Goal: Task Accomplishment & Management: Manage account settings

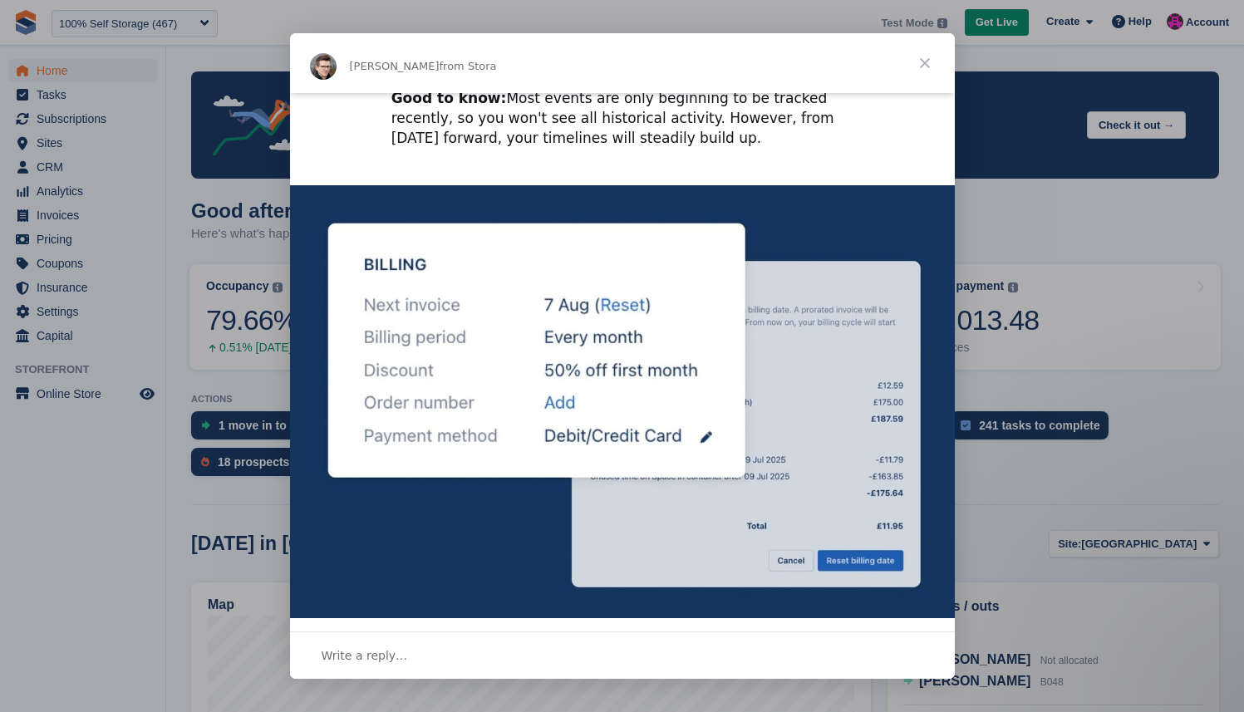
scroll to position [2289, 0]
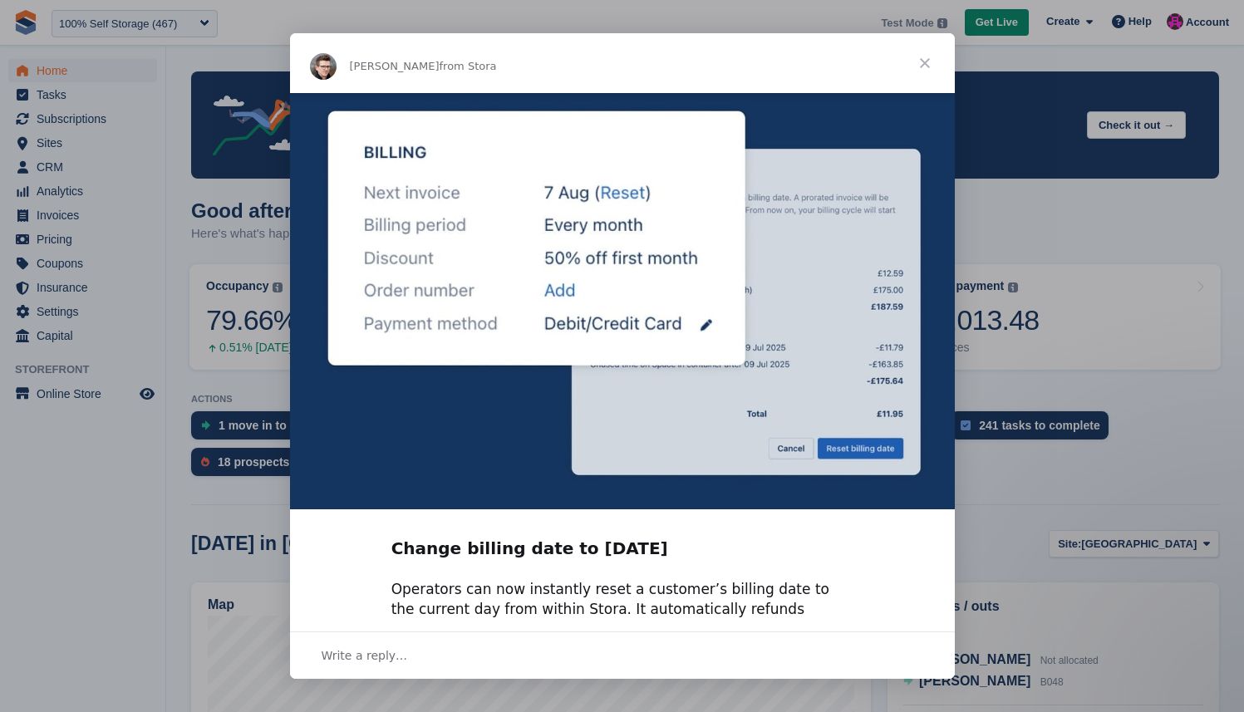
click at [923, 59] on span "Close" at bounding box center [925, 63] width 60 height 60
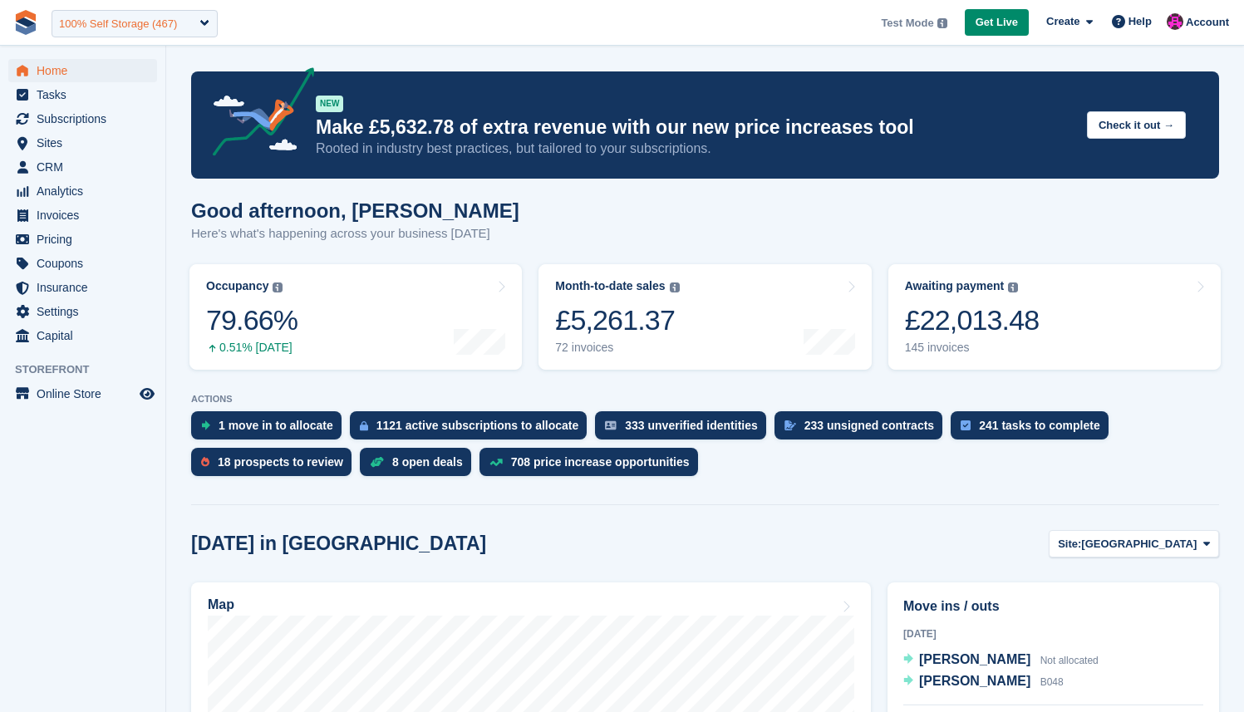
click at [110, 29] on div "100% Self Storage (467)" at bounding box center [118, 24] width 118 height 17
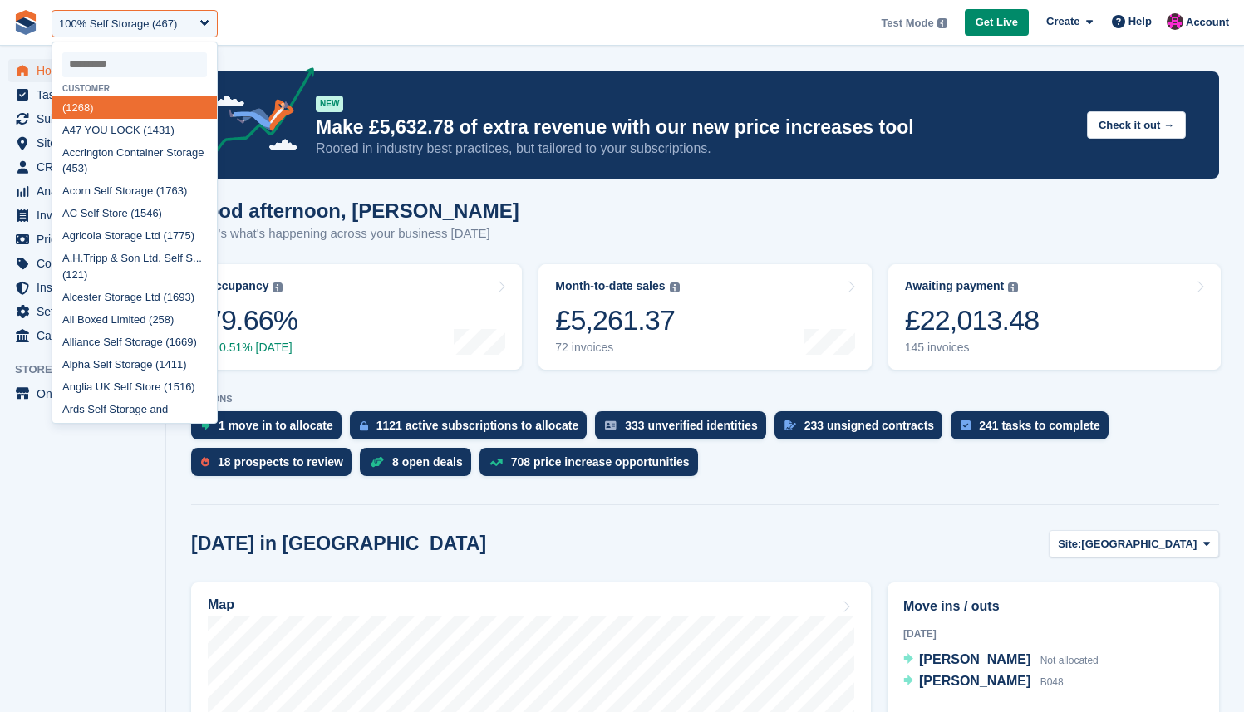
click at [405, 10] on span "**********" at bounding box center [622, 22] width 1244 height 45
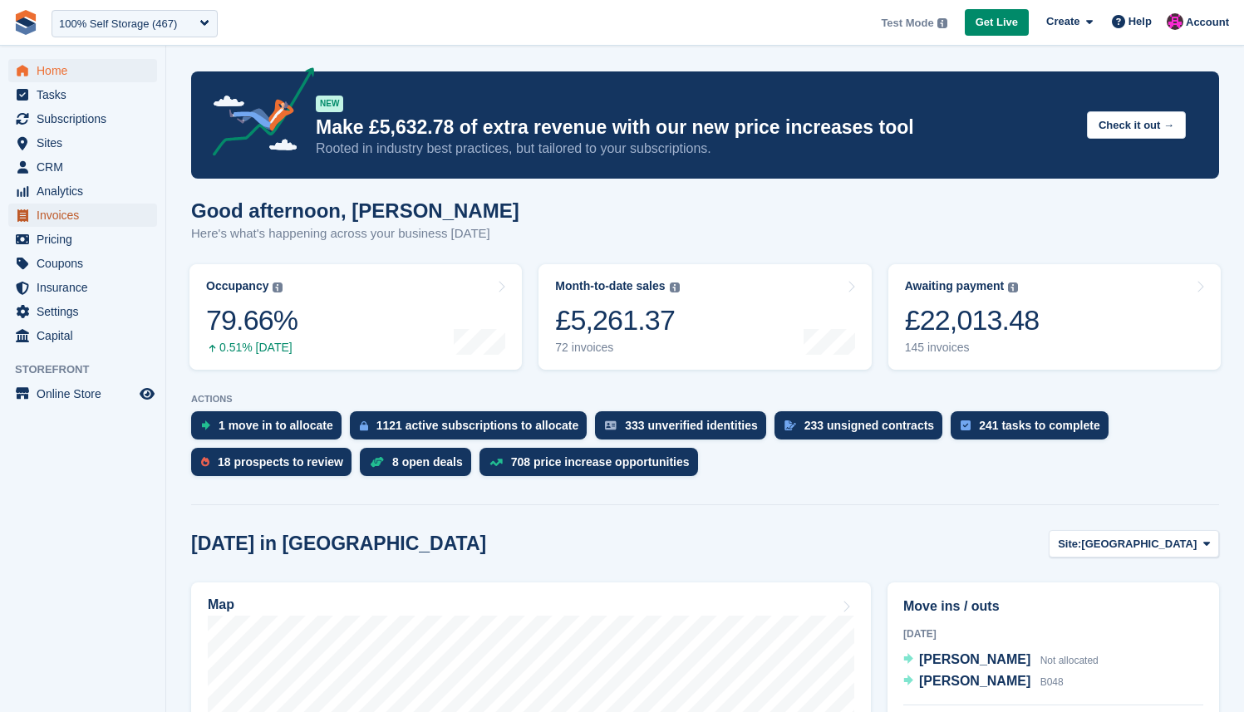
click at [91, 209] on span "Invoices" at bounding box center [87, 215] width 100 height 23
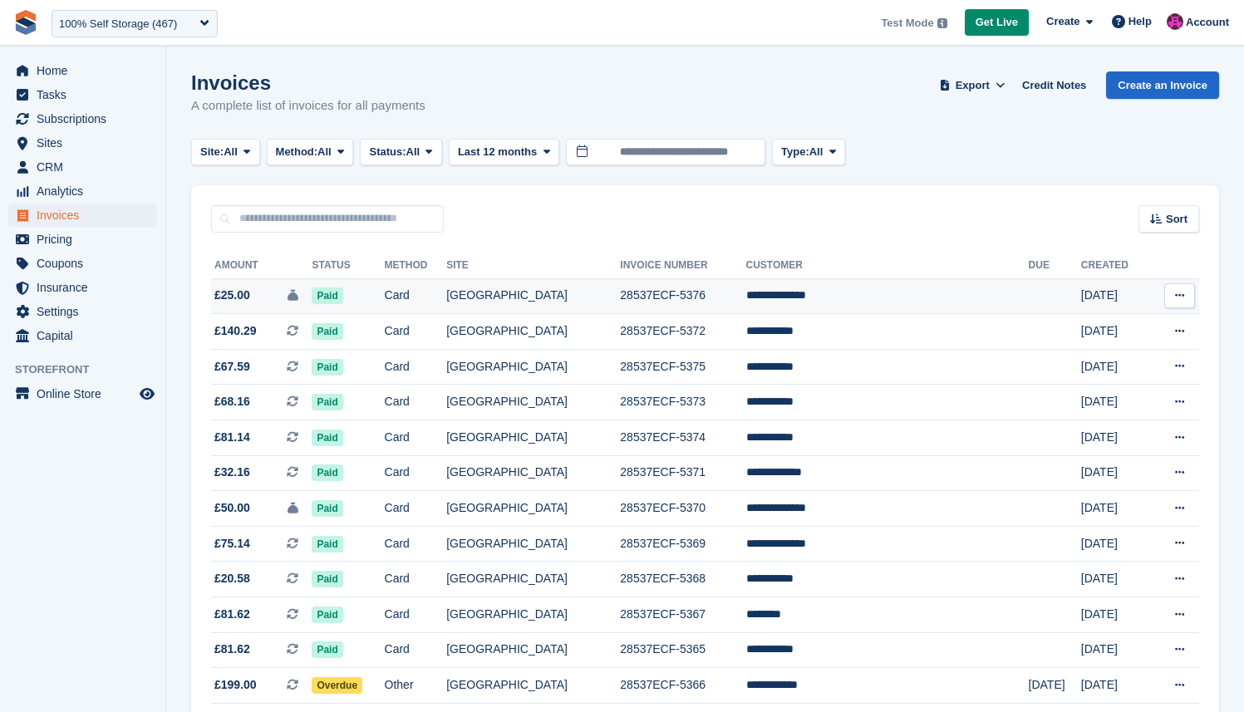
click at [828, 303] on td "**********" at bounding box center [887, 296] width 282 height 36
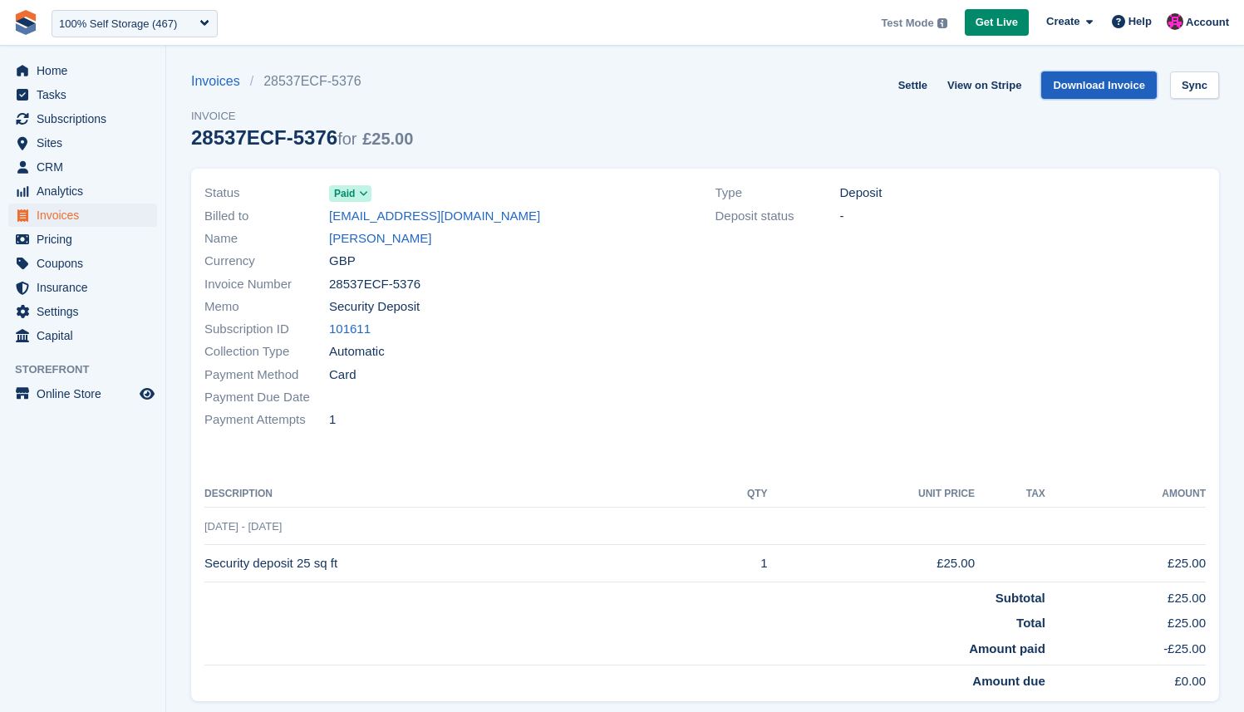
click at [1109, 87] on link "Download Invoice" at bounding box center [1098, 84] width 115 height 27
click at [984, 80] on link "View on Stripe" at bounding box center [983, 84] width 87 height 27
click at [852, 195] on span "Deposit" at bounding box center [861, 193] width 42 height 19
click at [841, 205] on div "Deposit status -" at bounding box center [960, 215] width 491 height 22
click at [89, 220] on span "Invoices" at bounding box center [87, 215] width 100 height 23
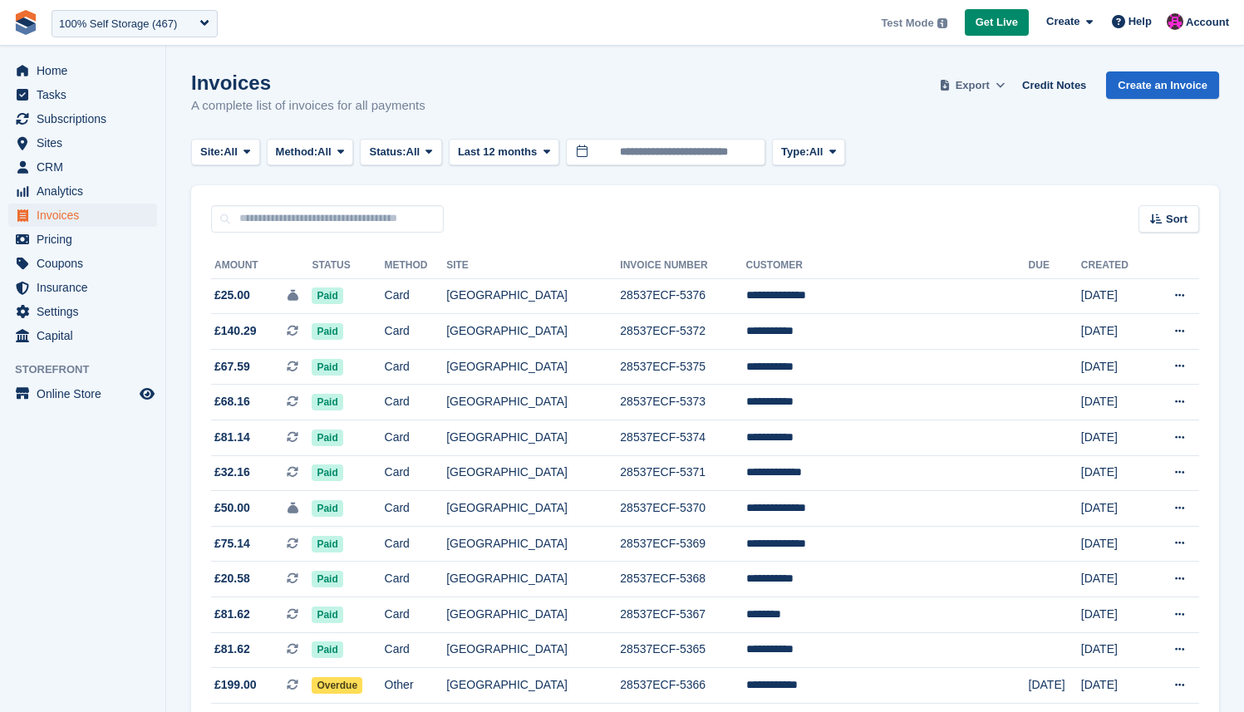
click at [984, 86] on span "Export" at bounding box center [972, 85] width 34 height 17
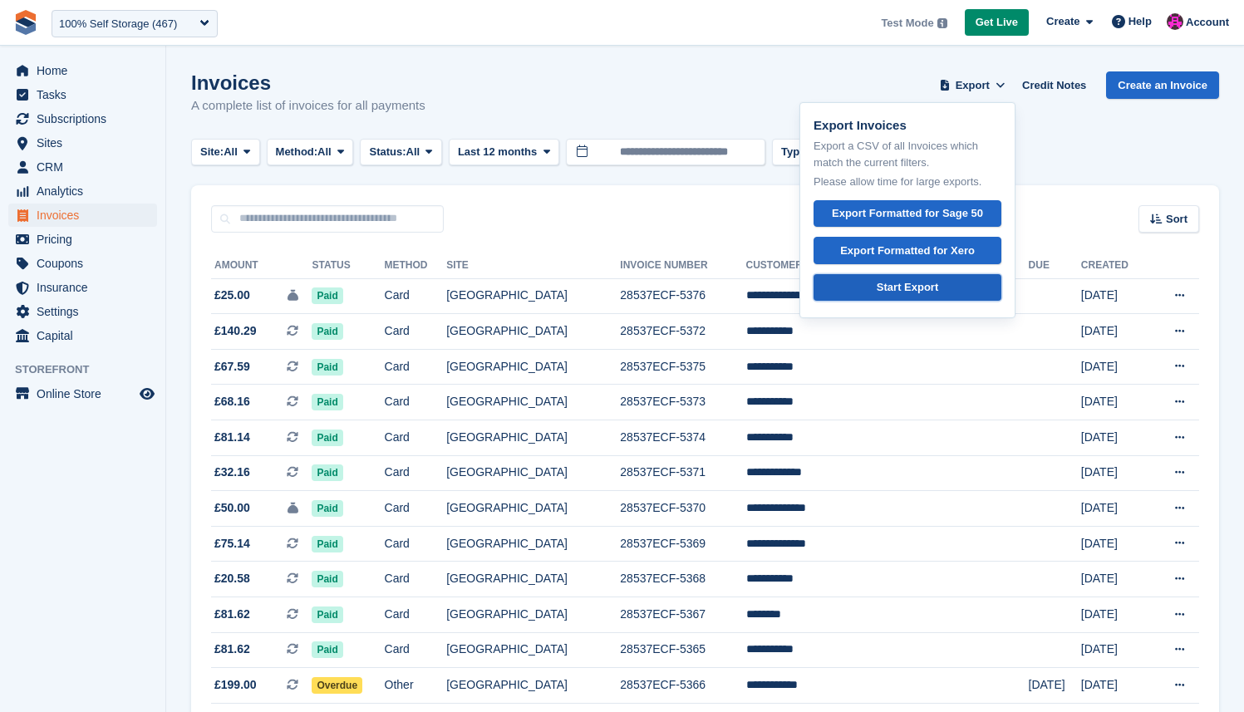
click at [950, 286] on link "Start Export" at bounding box center [907, 287] width 188 height 27
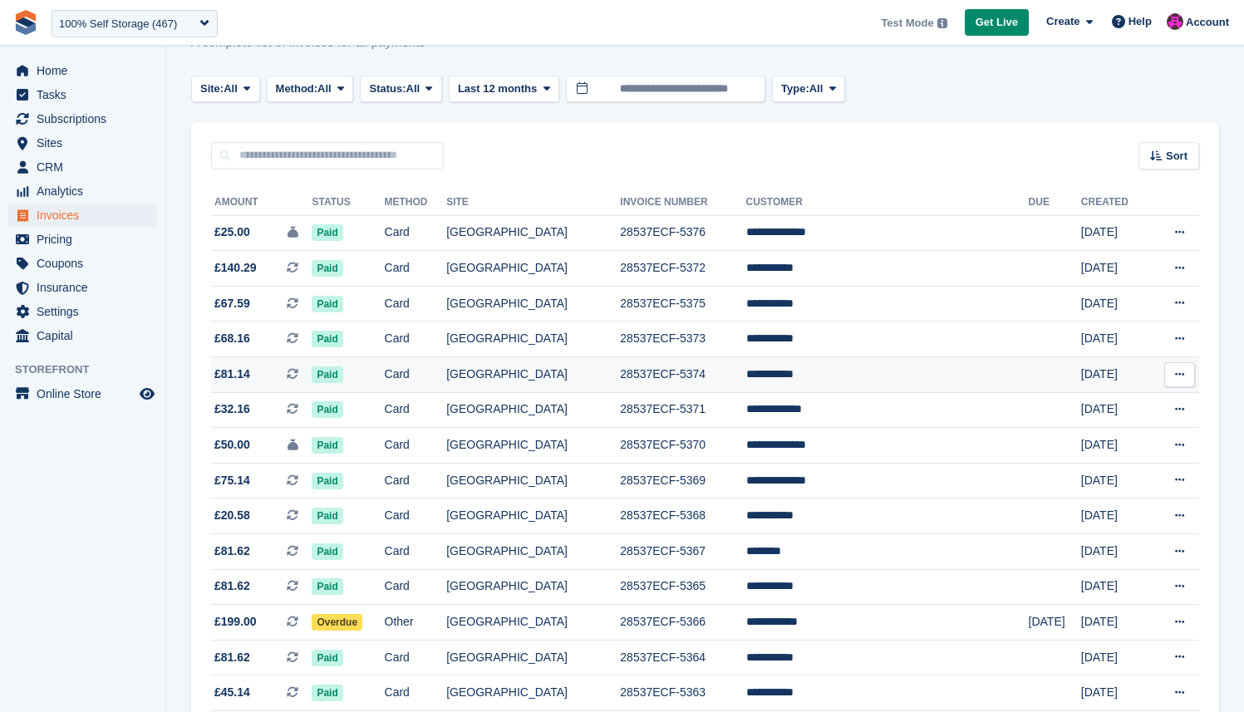
scroll to position [183, 0]
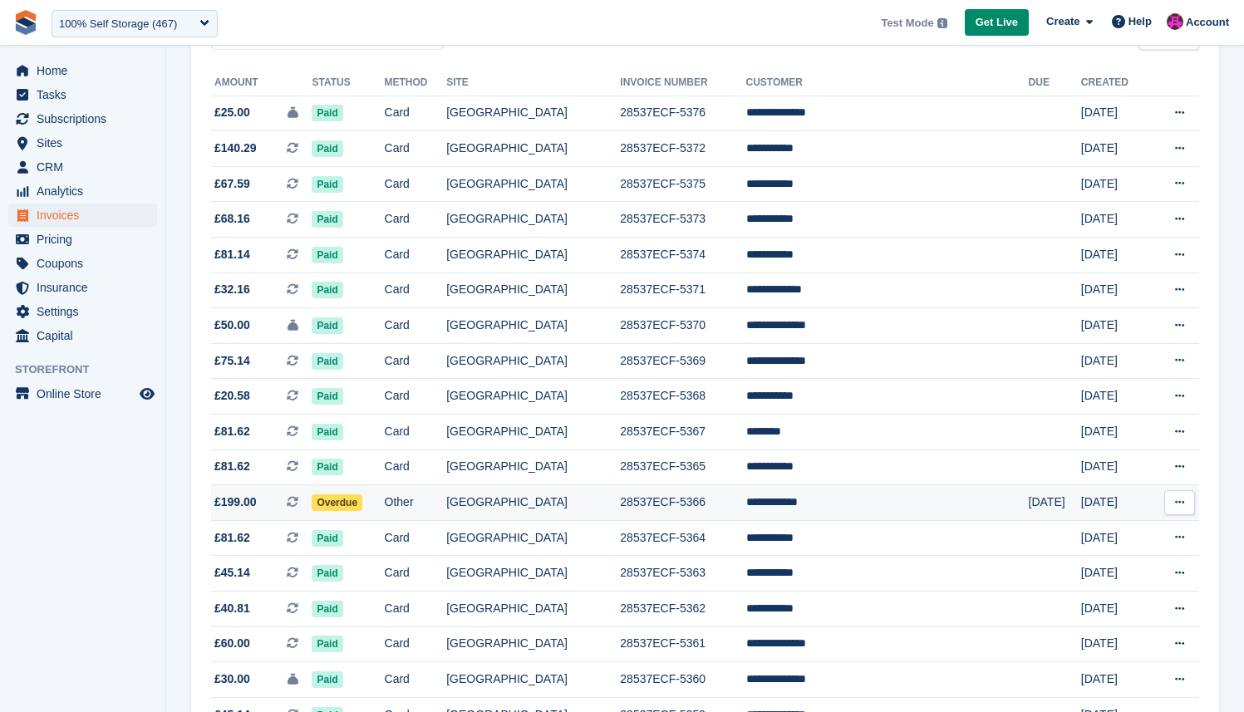
click at [660, 502] on td "28537ECF-5366" at bounding box center [682, 503] width 125 height 36
